Goal: Task Accomplishment & Management: Manage account settings

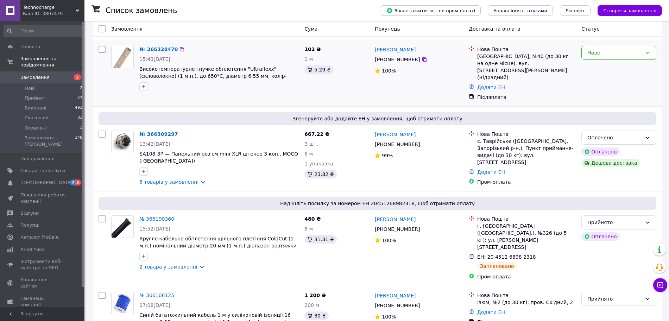
scroll to position [88, 0]
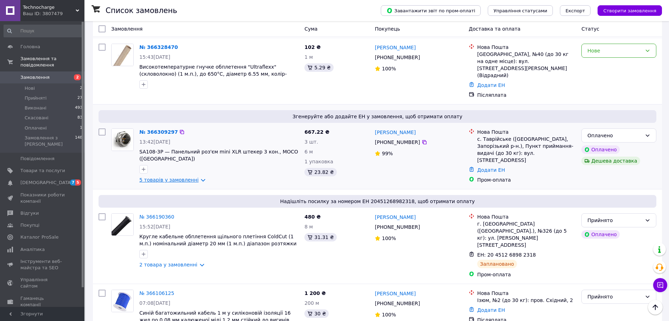
click at [195, 177] on link "5 товарів у замовленні" at bounding box center [168, 180] width 59 height 6
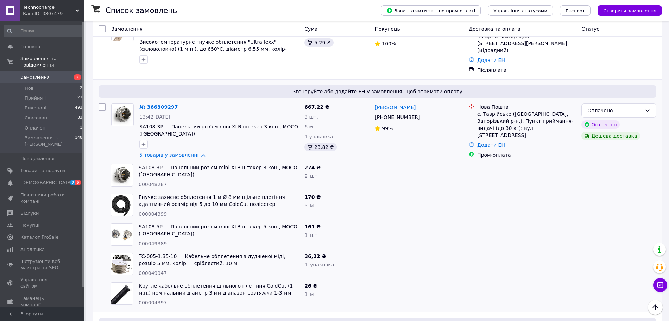
scroll to position [132, 0]
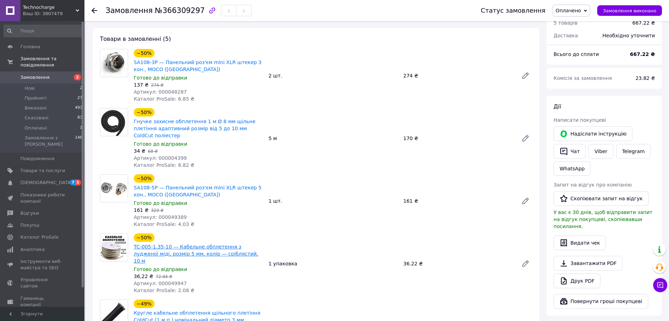
scroll to position [220, 0]
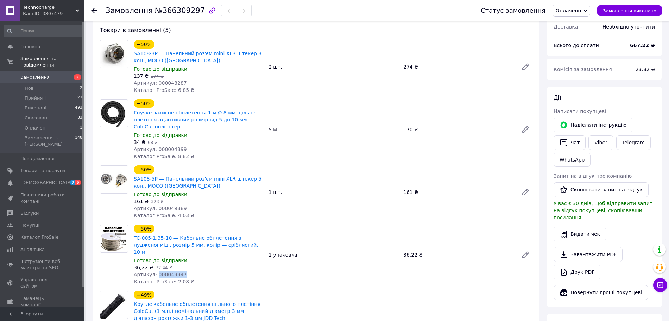
drag, startPoint x: 181, startPoint y: 253, endPoint x: 154, endPoint y: 253, distance: 27.1
click at [154, 271] on div "Артикул: 000049947" at bounding box center [198, 274] width 129 height 7
copy span "000049947"
click at [53, 167] on span "Товари та послуги" at bounding box center [42, 170] width 45 height 6
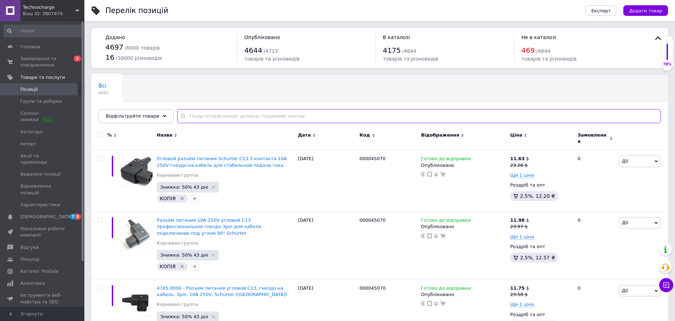
click at [329, 114] on input "text" at bounding box center [419, 116] width 484 height 14
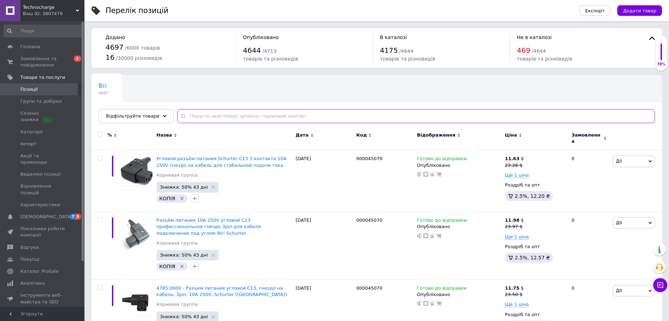
paste input "000049947"
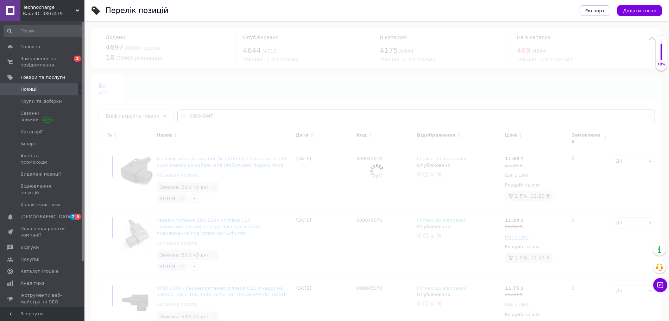
type input "000049947"
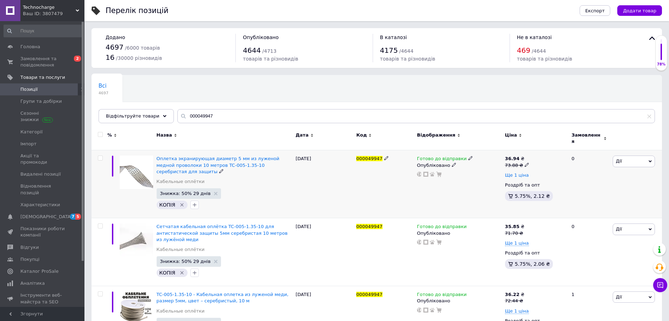
click at [520, 172] on span "Ще 1 ціна" at bounding box center [517, 175] width 24 height 6
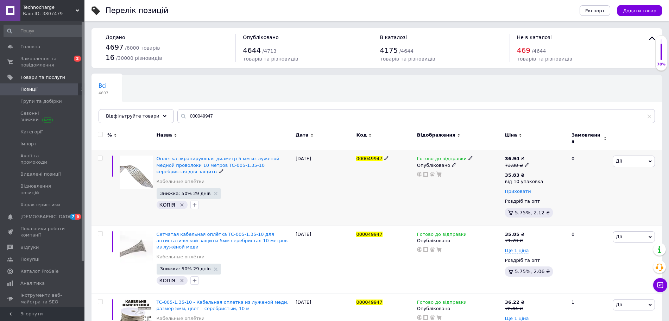
click at [520, 190] on span "Приховати" at bounding box center [518, 192] width 26 height 6
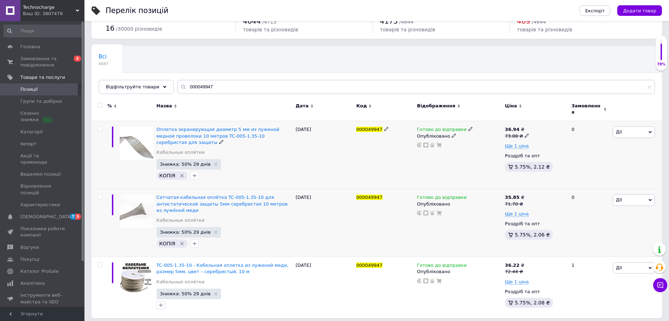
scroll to position [23, 0]
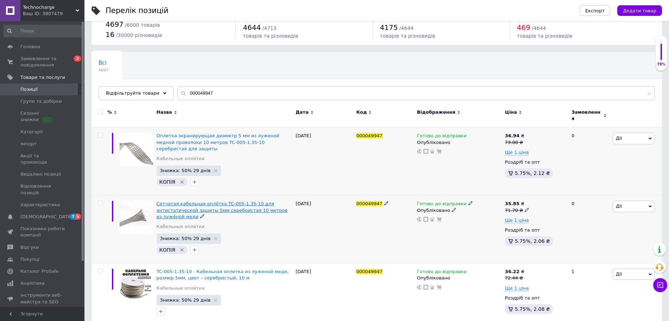
drag, startPoint x: 214, startPoint y: 195, endPoint x: 214, endPoint y: 199, distance: 3.9
